Goal: Information Seeking & Learning: Learn about a topic

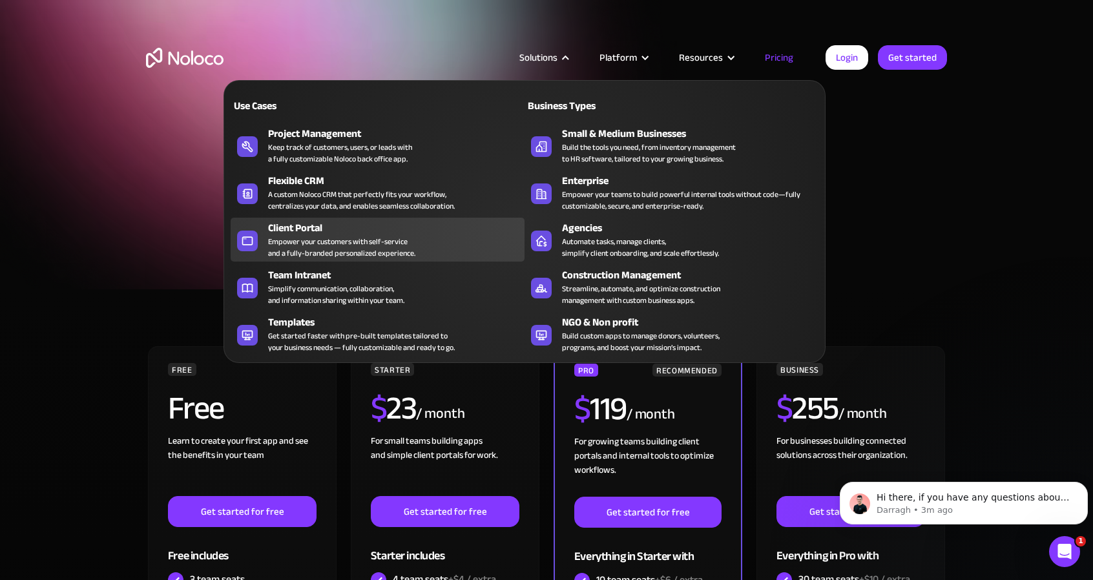
click at [316, 240] on div "Empower your customers with self-service and a fully-branded personalized exper…" at bounding box center [341, 247] width 147 height 23
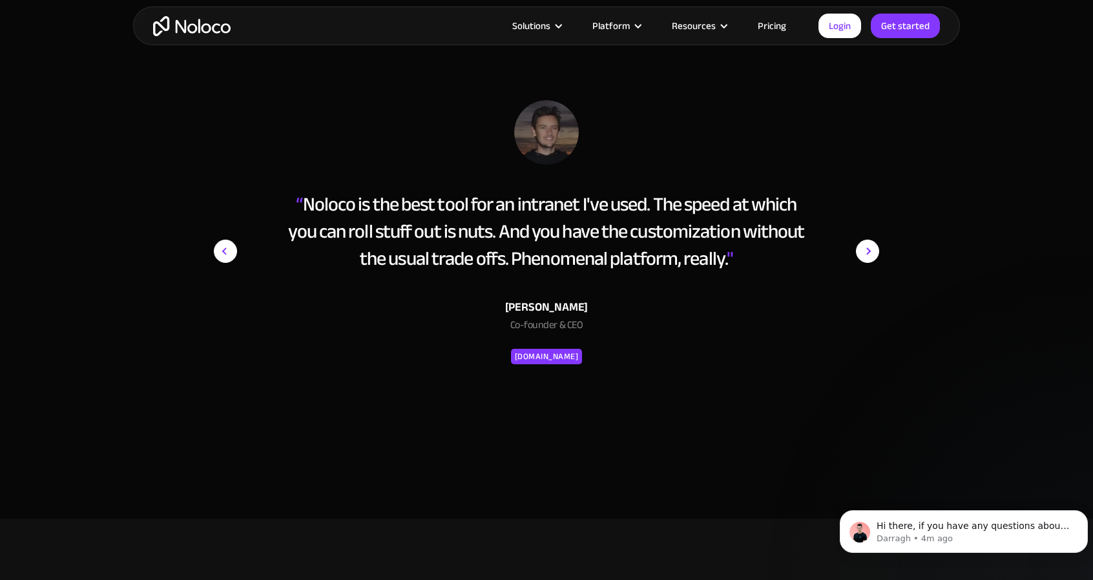
scroll to position [5168, 0]
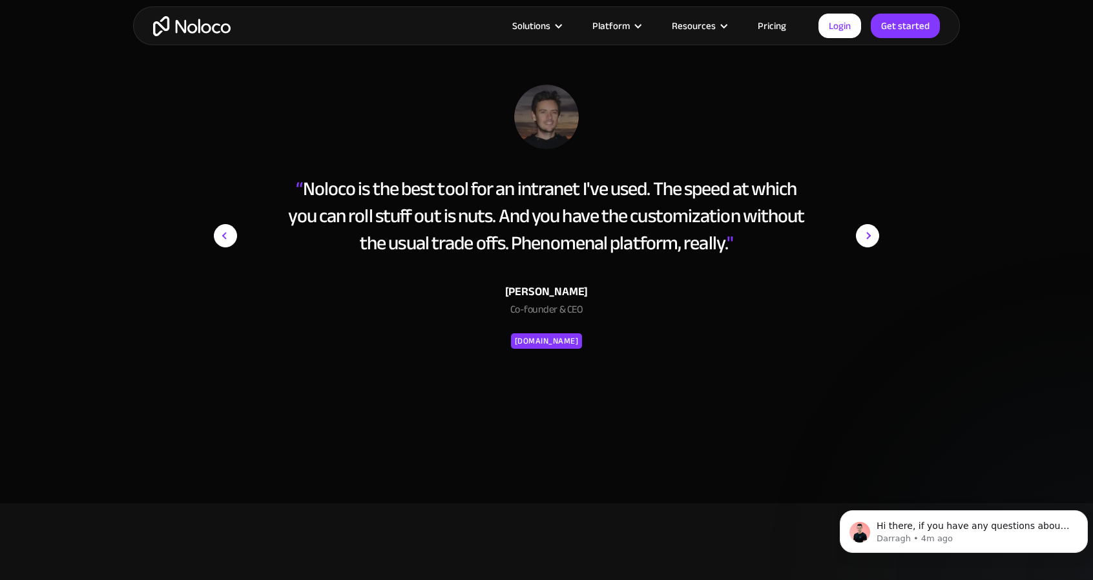
click at [869, 233] on img "next slide" at bounding box center [867, 236] width 23 height 302
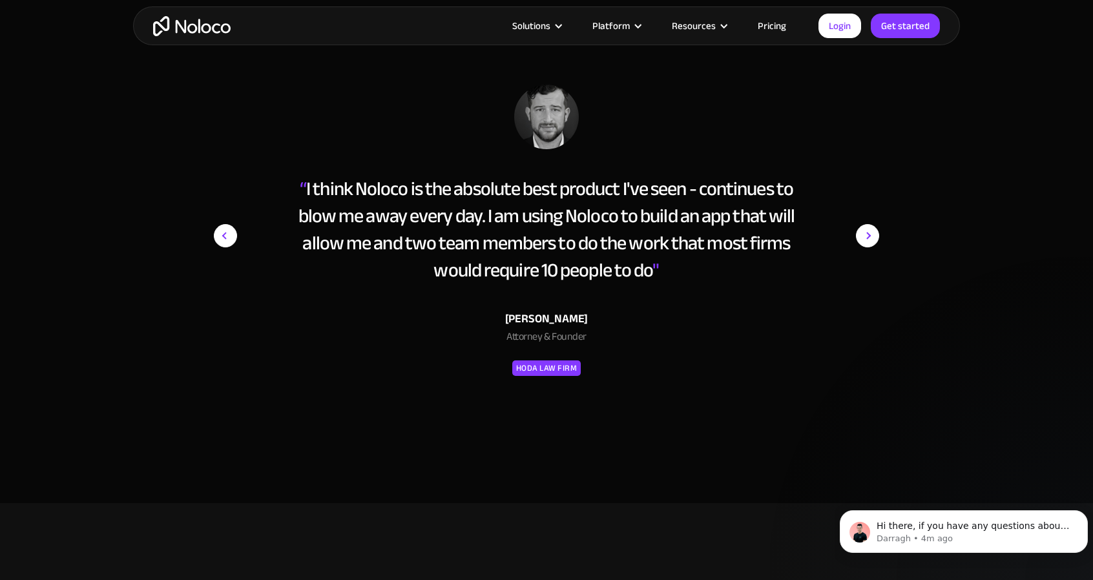
click at [868, 225] on img "next slide" at bounding box center [867, 236] width 23 height 302
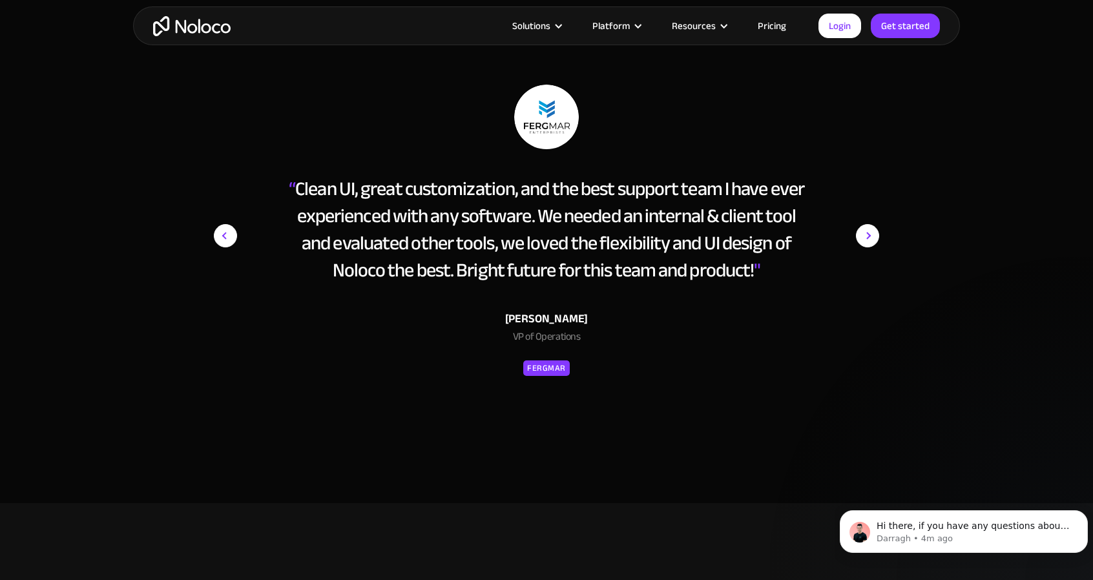
click at [867, 228] on img "next slide" at bounding box center [867, 236] width 23 height 302
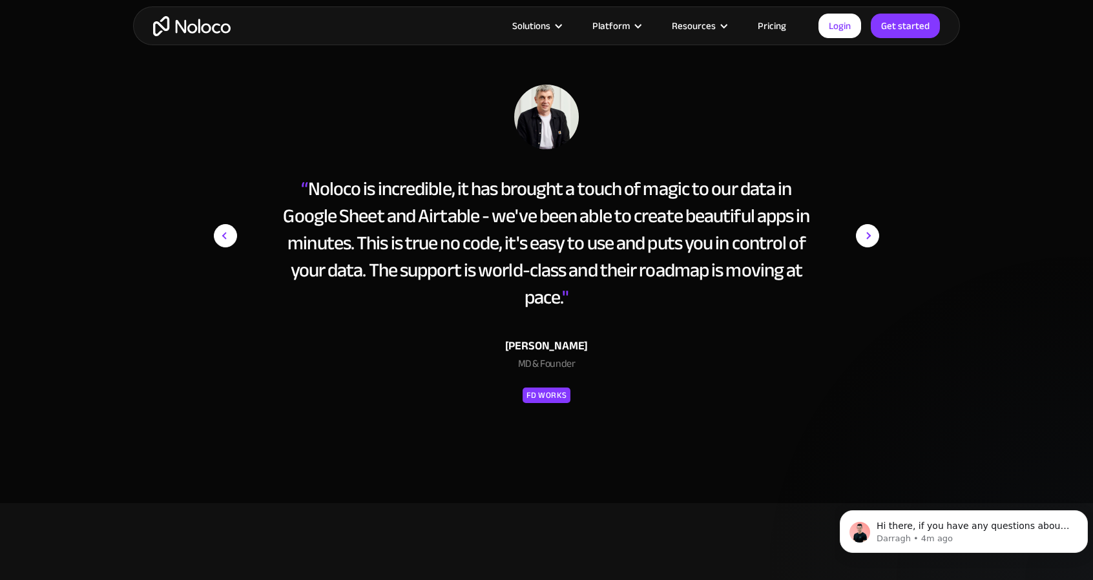
click at [867, 228] on img "next slide" at bounding box center [867, 236] width 23 height 302
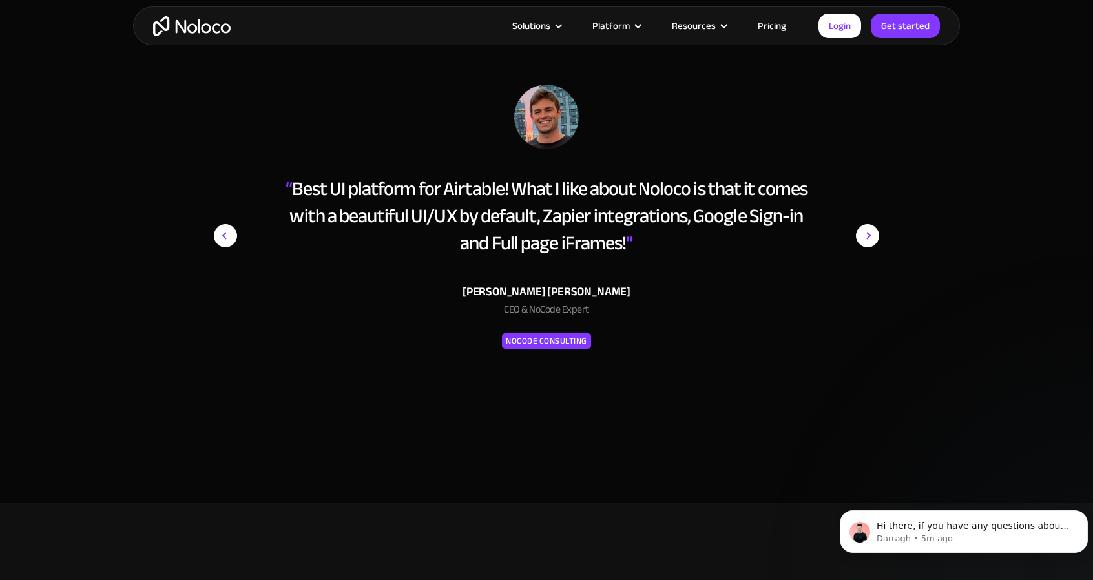
click at [866, 230] on img "next slide" at bounding box center [867, 236] width 23 height 302
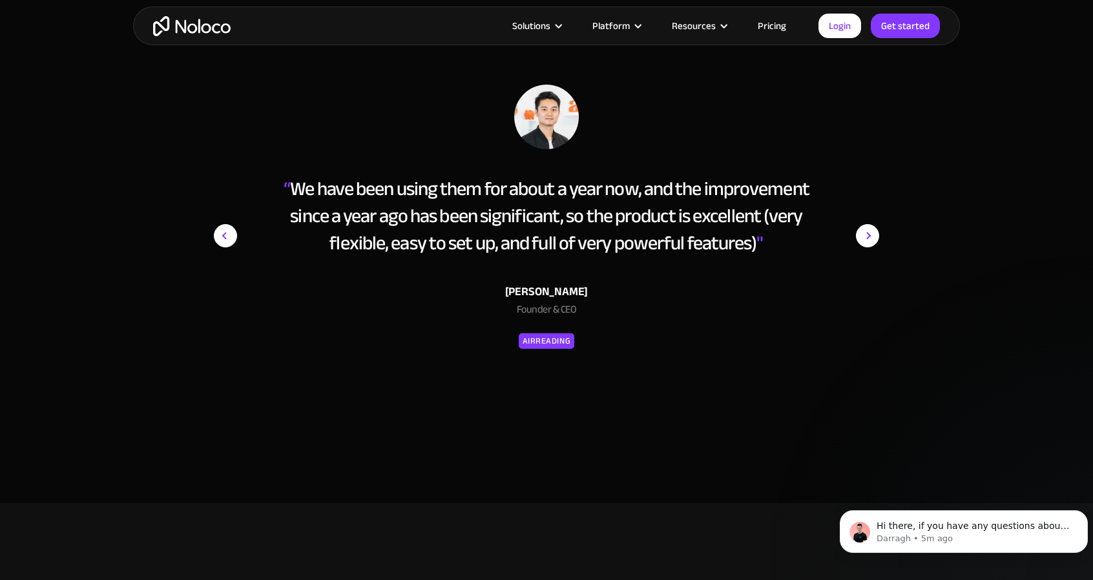
click at [866, 230] on img "next slide" at bounding box center [867, 236] width 23 height 302
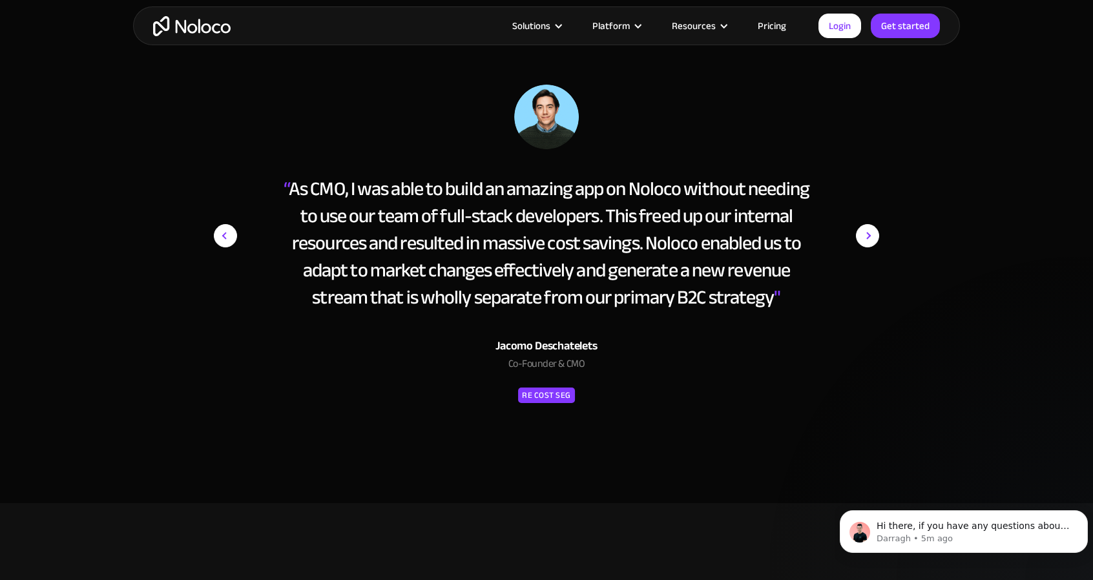
click at [866, 230] on img "next slide" at bounding box center [867, 236] width 23 height 302
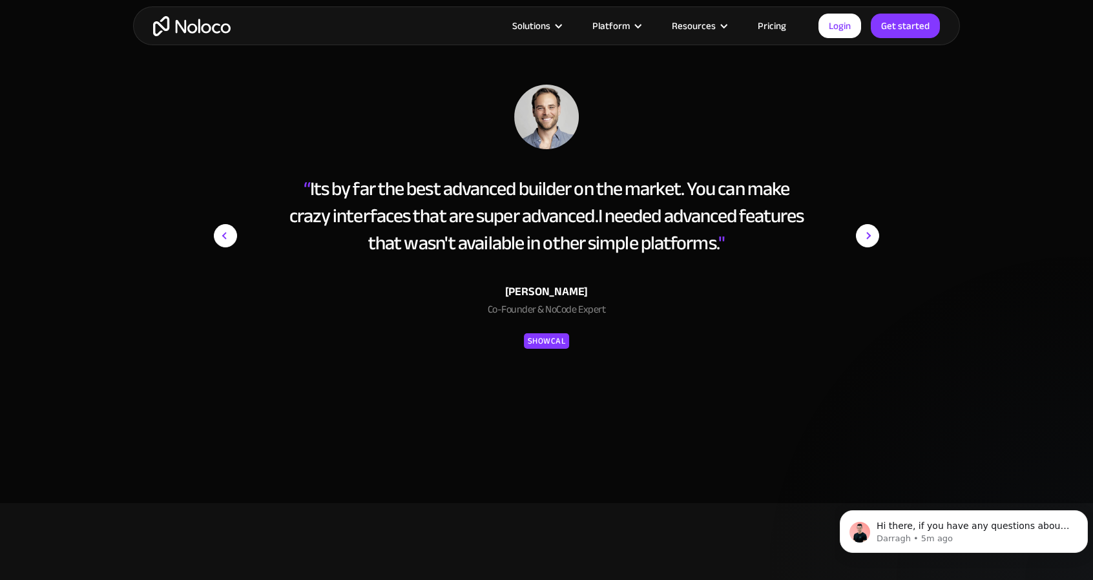
click at [866, 230] on img "next slide" at bounding box center [867, 236] width 23 height 302
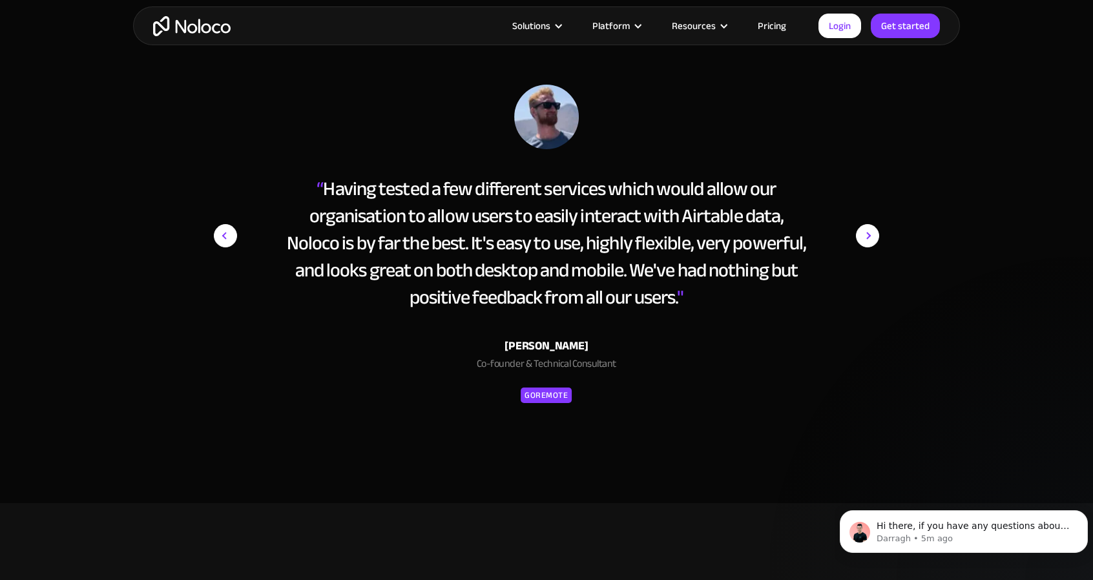
click at [866, 230] on img "next slide" at bounding box center [867, 236] width 23 height 302
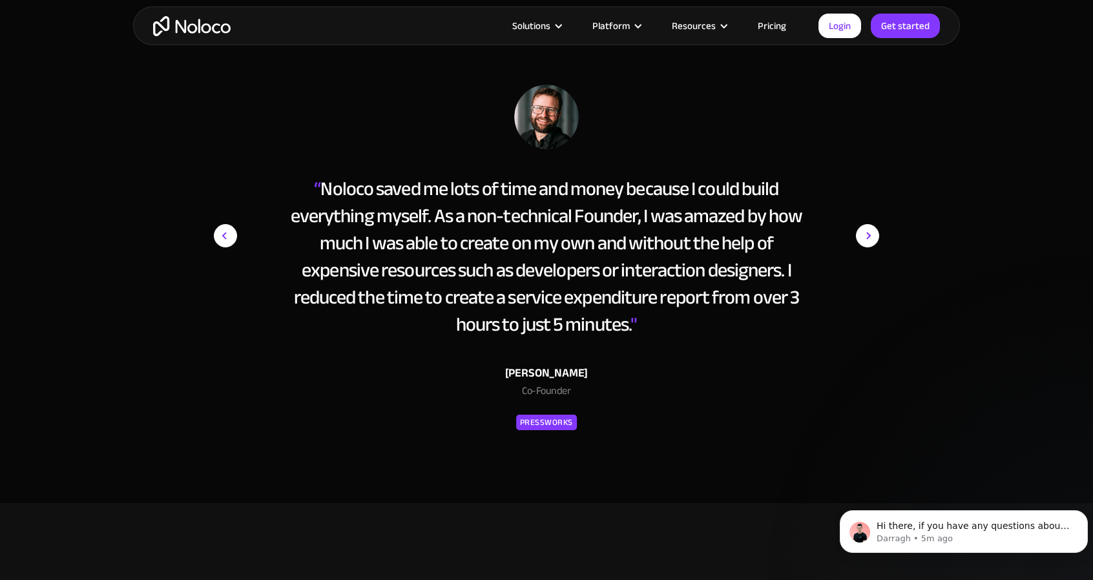
click at [866, 230] on img "next slide" at bounding box center [867, 236] width 23 height 302
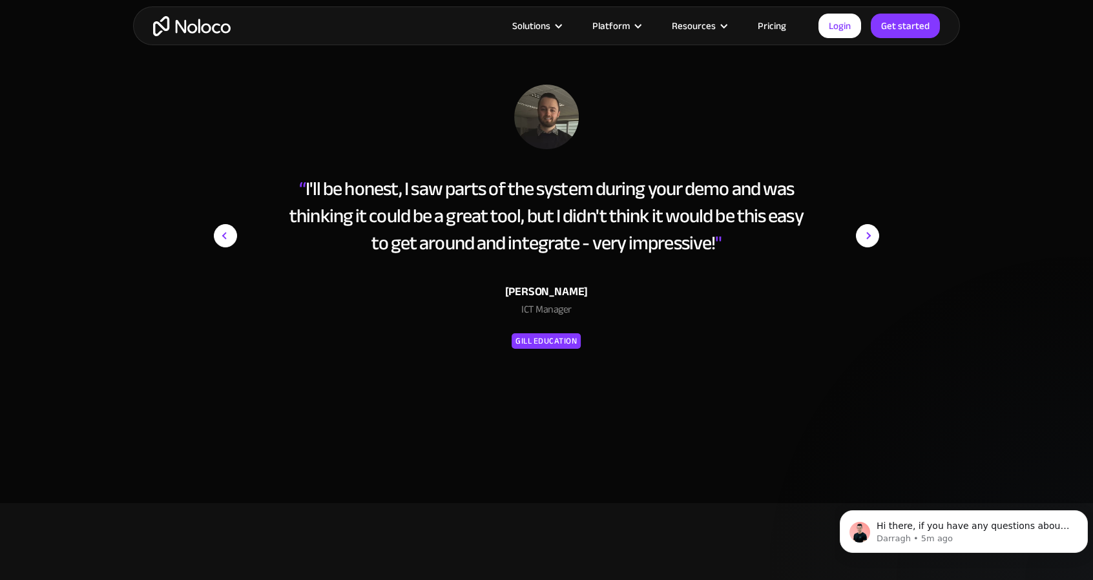
click at [866, 230] on img "next slide" at bounding box center [867, 236] width 23 height 302
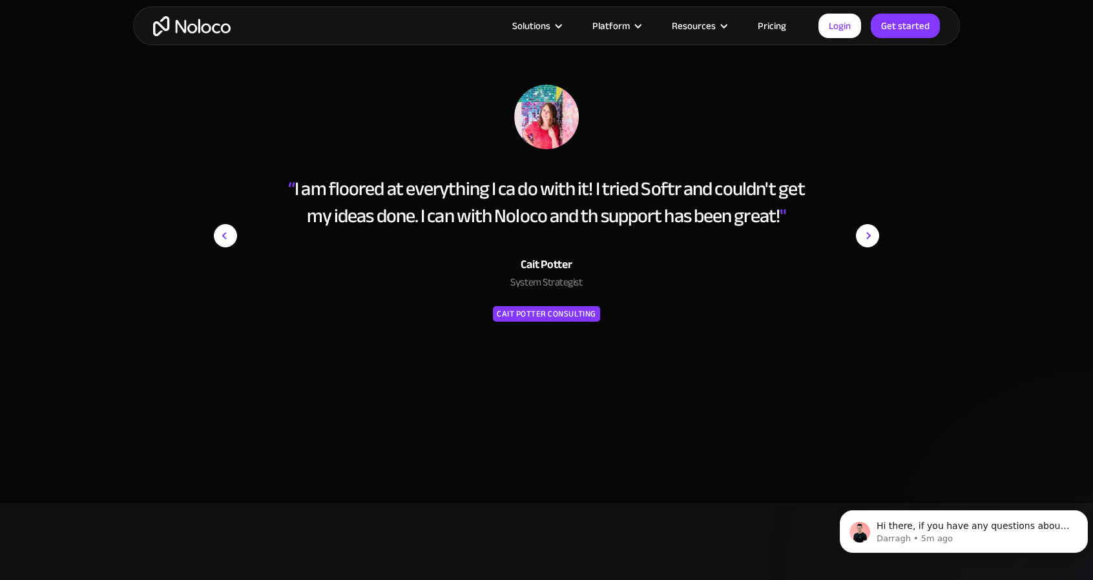
click at [869, 233] on img "next slide" at bounding box center [867, 236] width 23 height 302
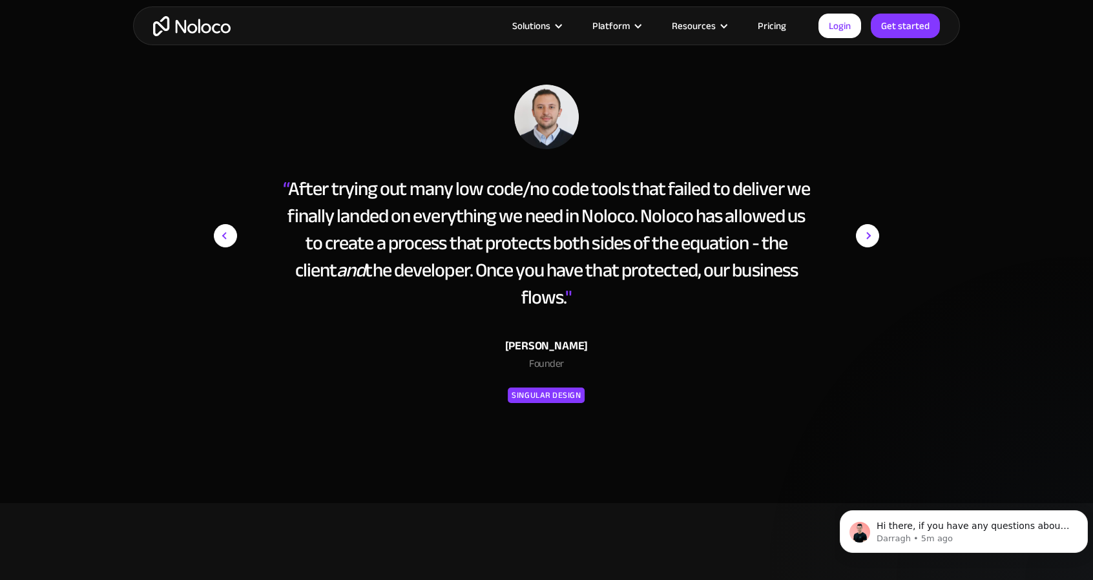
click at [866, 233] on img "next slide" at bounding box center [867, 236] width 23 height 302
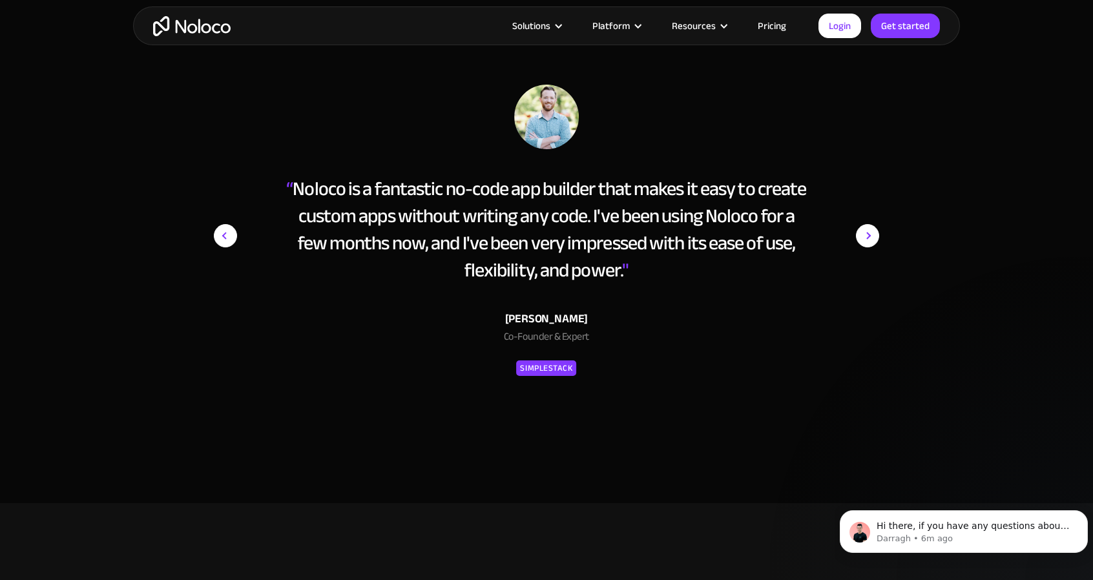
click at [866, 233] on img "next slide" at bounding box center [867, 236] width 23 height 302
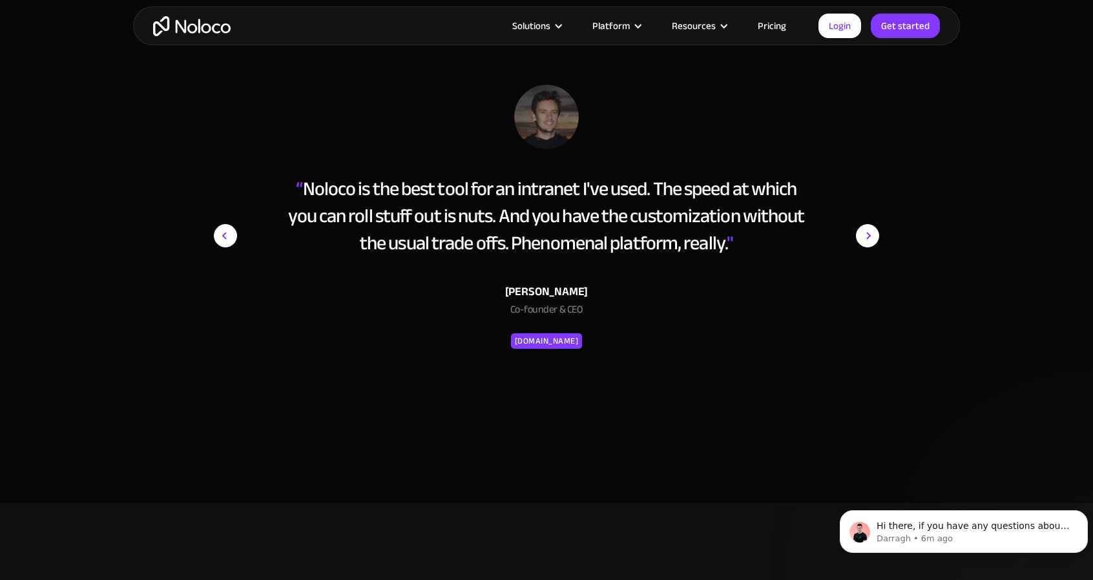
click at [866, 233] on img "next slide" at bounding box center [867, 236] width 23 height 302
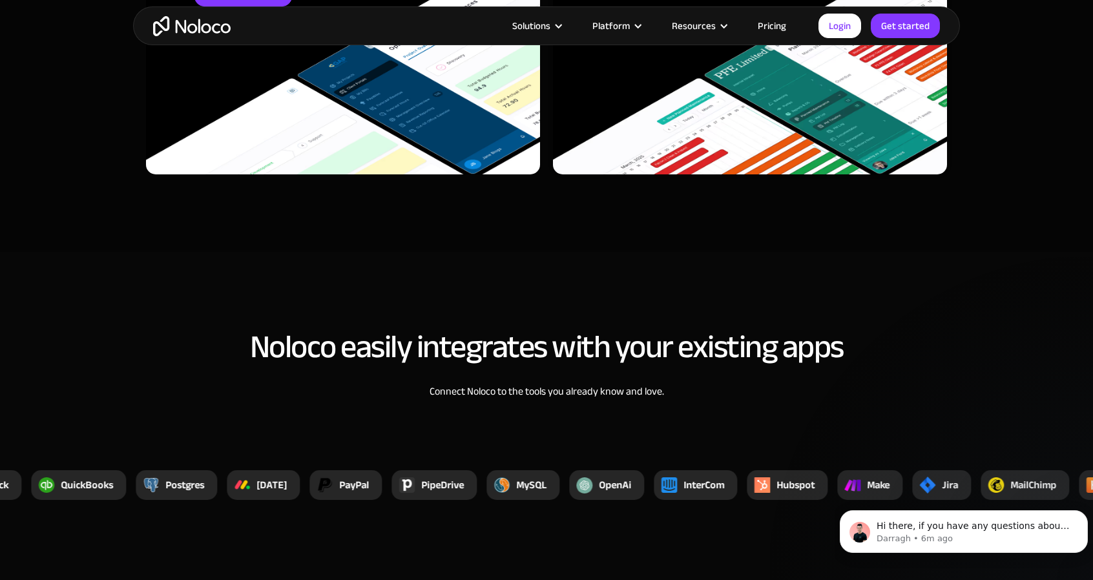
scroll to position [4393, 0]
